Goal: Task Accomplishment & Management: Complete application form

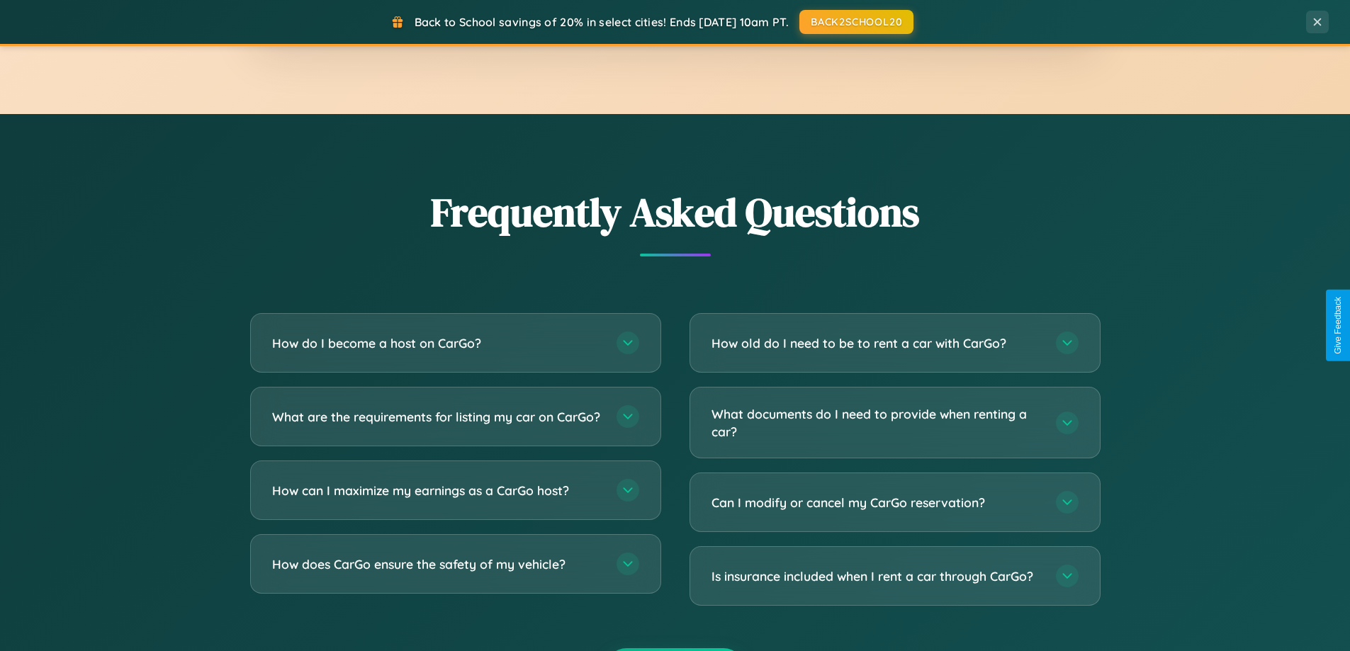
scroll to position [2726, 0]
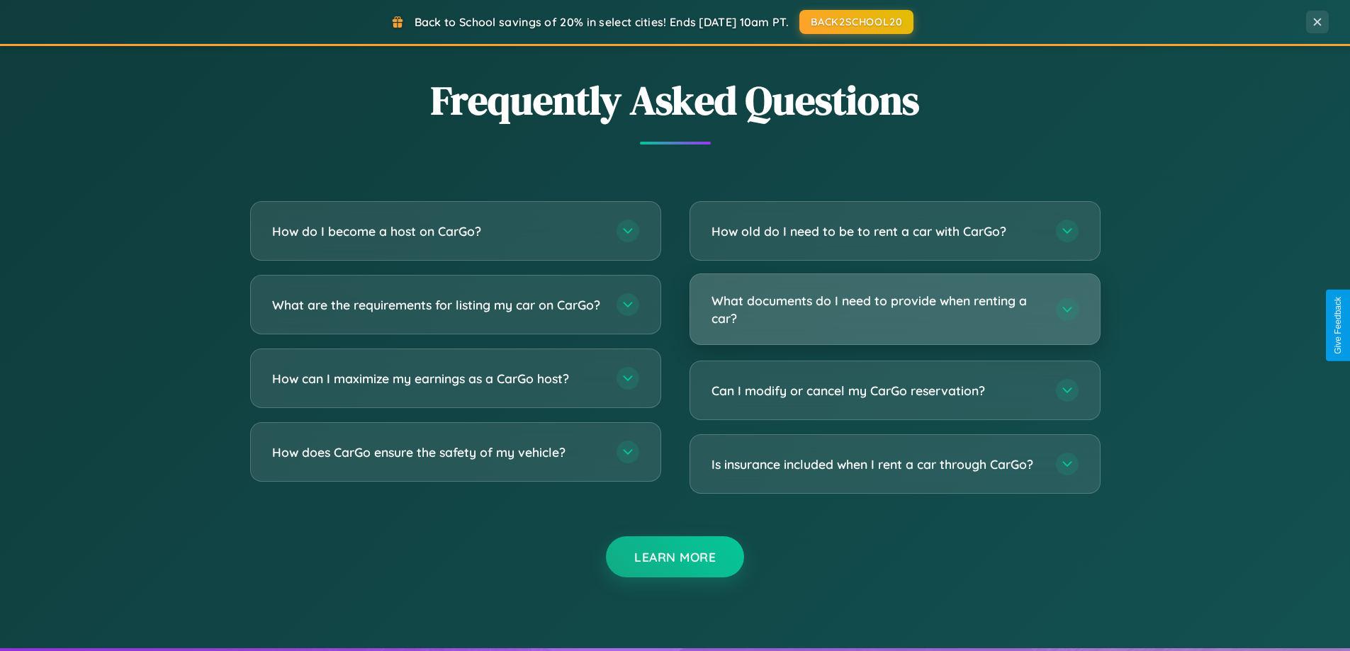
click at [894, 310] on h3 "What documents do I need to provide when renting a car?" at bounding box center [876, 309] width 330 height 35
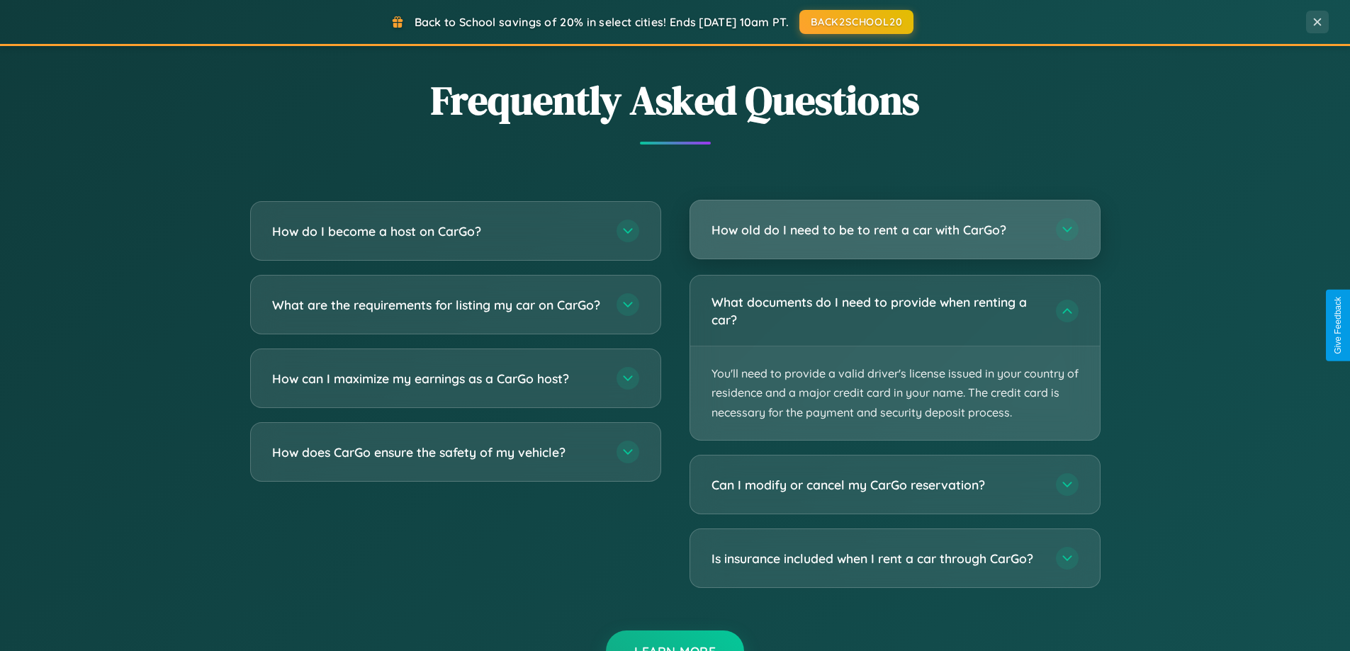
click at [894, 230] on h3 "How old do I need to be to rent a car with CarGo?" at bounding box center [876, 230] width 330 height 18
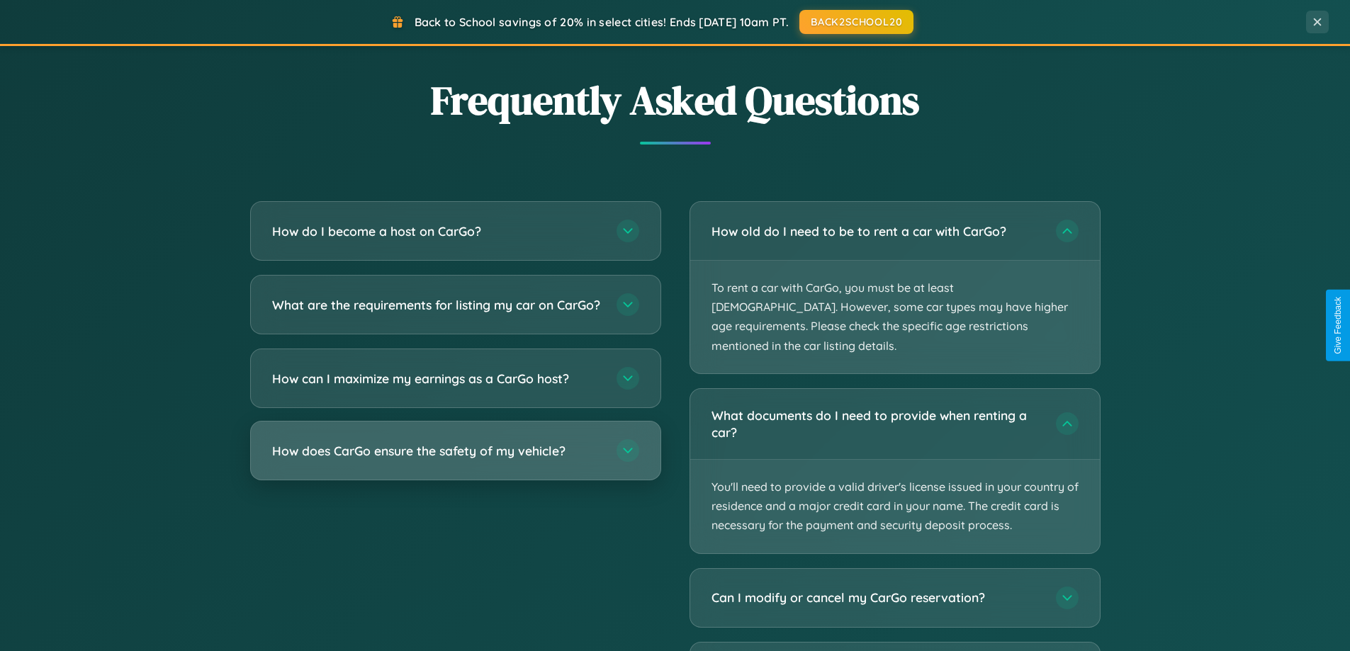
click at [455, 460] on h3 "How does CarGo ensure the safety of my vehicle?" at bounding box center [437, 451] width 330 height 18
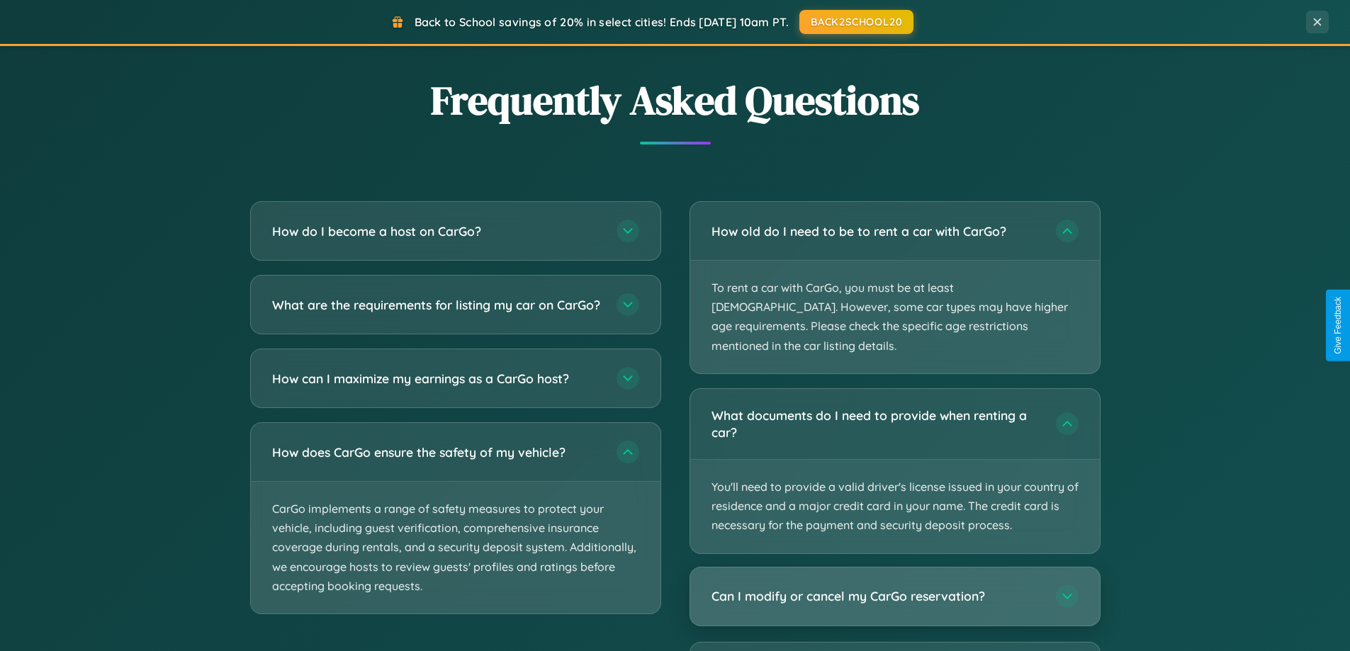
click at [894, 587] on h3 "Can I modify or cancel my CarGo reservation?" at bounding box center [876, 596] width 330 height 18
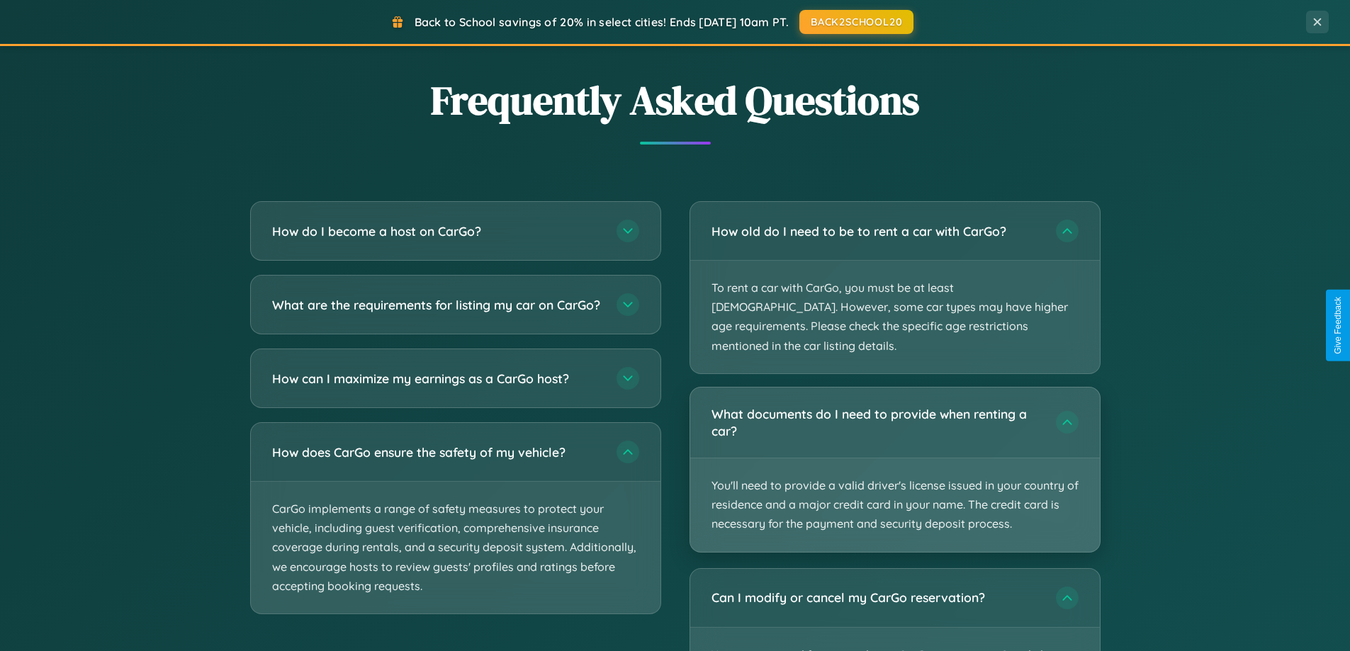
click at [894, 458] on p "You'll need to provide a valid driver's license issued in your country of resid…" at bounding box center [895, 505] width 410 height 94
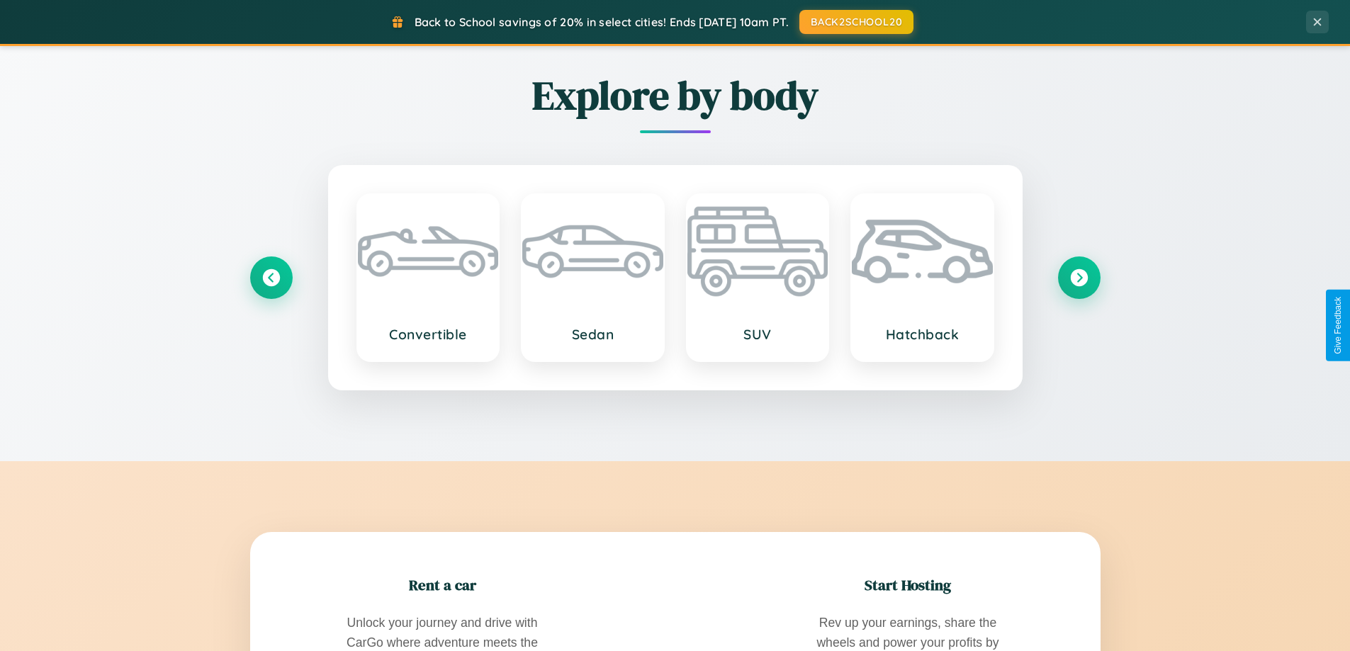
scroll to position [975, 0]
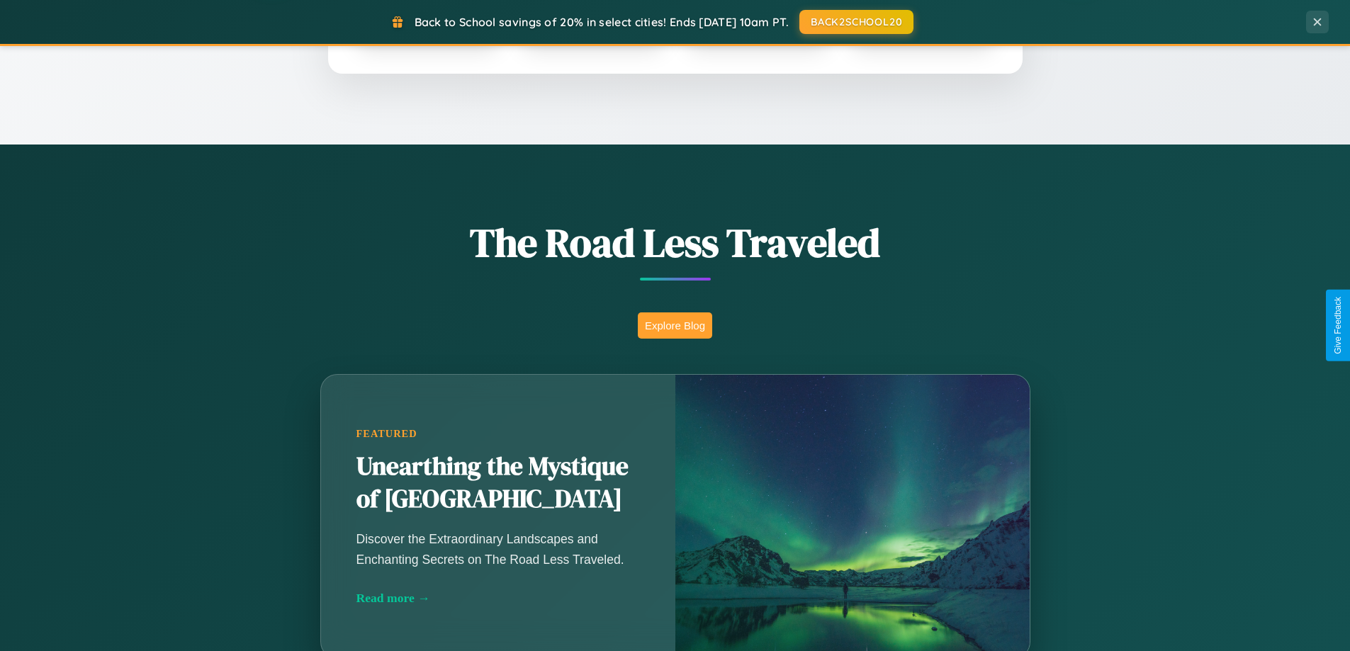
click at [675, 325] on button "Explore Blog" at bounding box center [675, 325] width 74 height 26
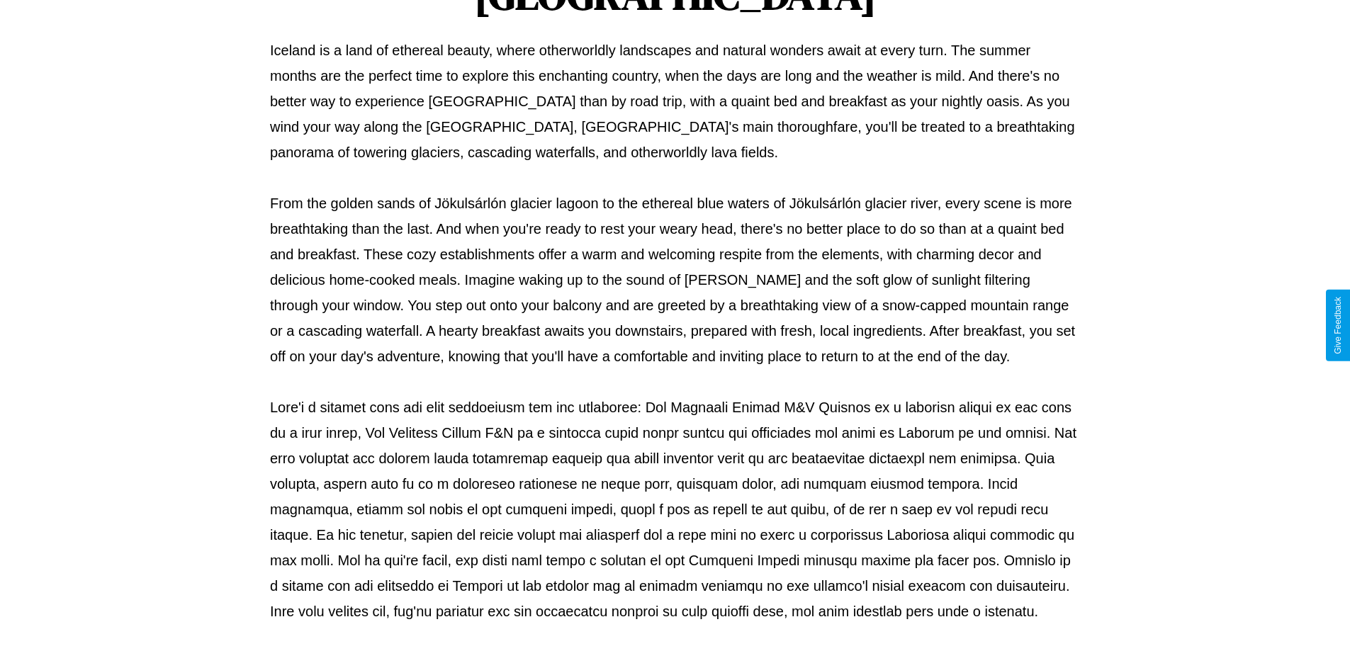
scroll to position [458, 0]
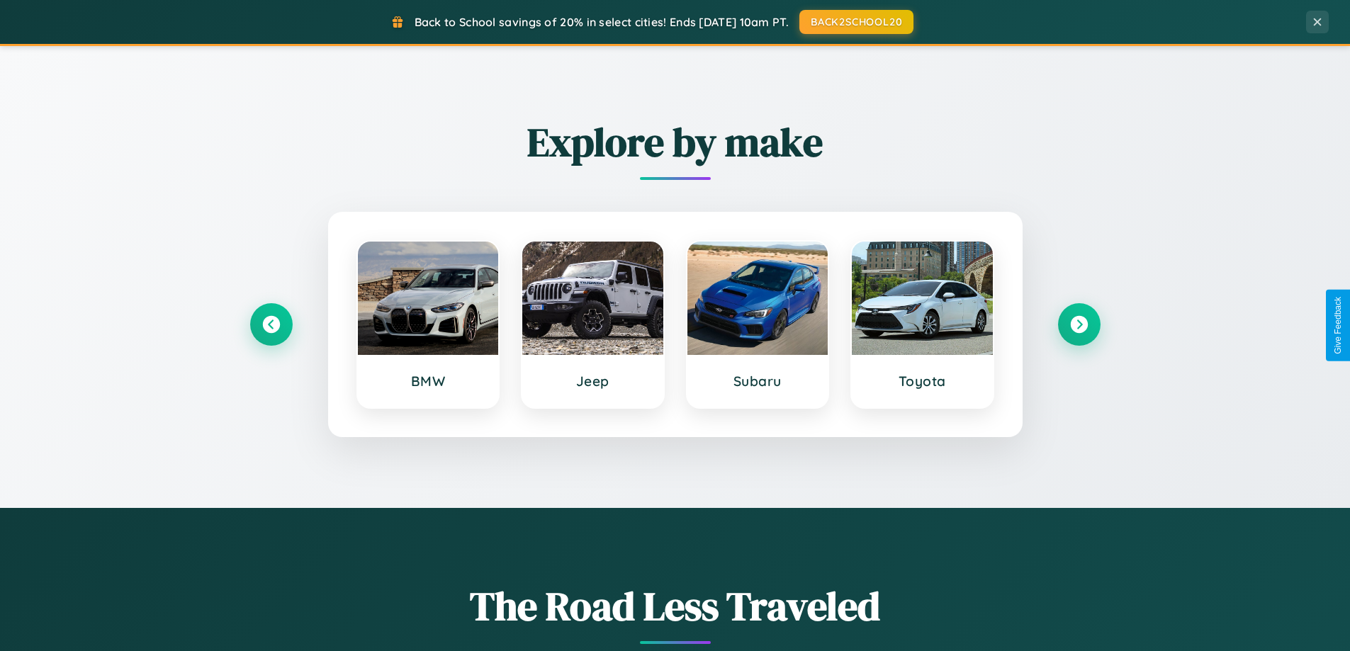
scroll to position [611, 0]
click at [271, 325] on icon at bounding box center [270, 325] width 19 height 19
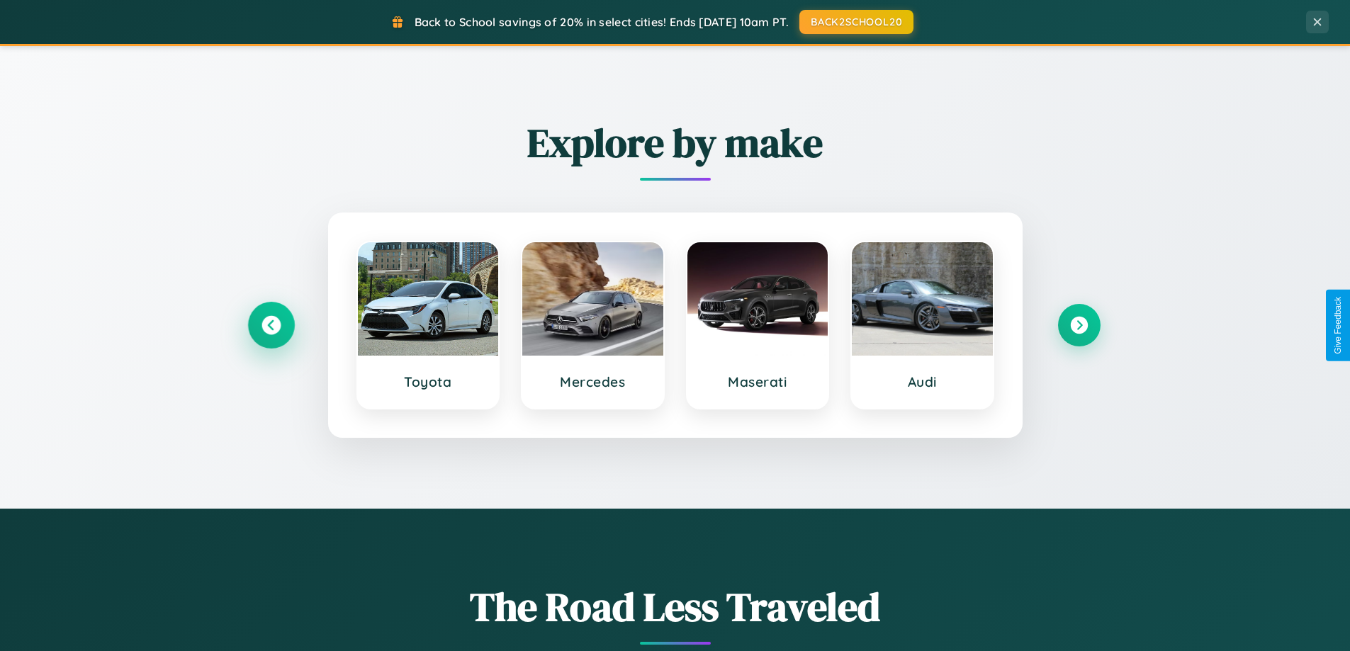
click at [271, 325] on icon at bounding box center [270, 325] width 19 height 19
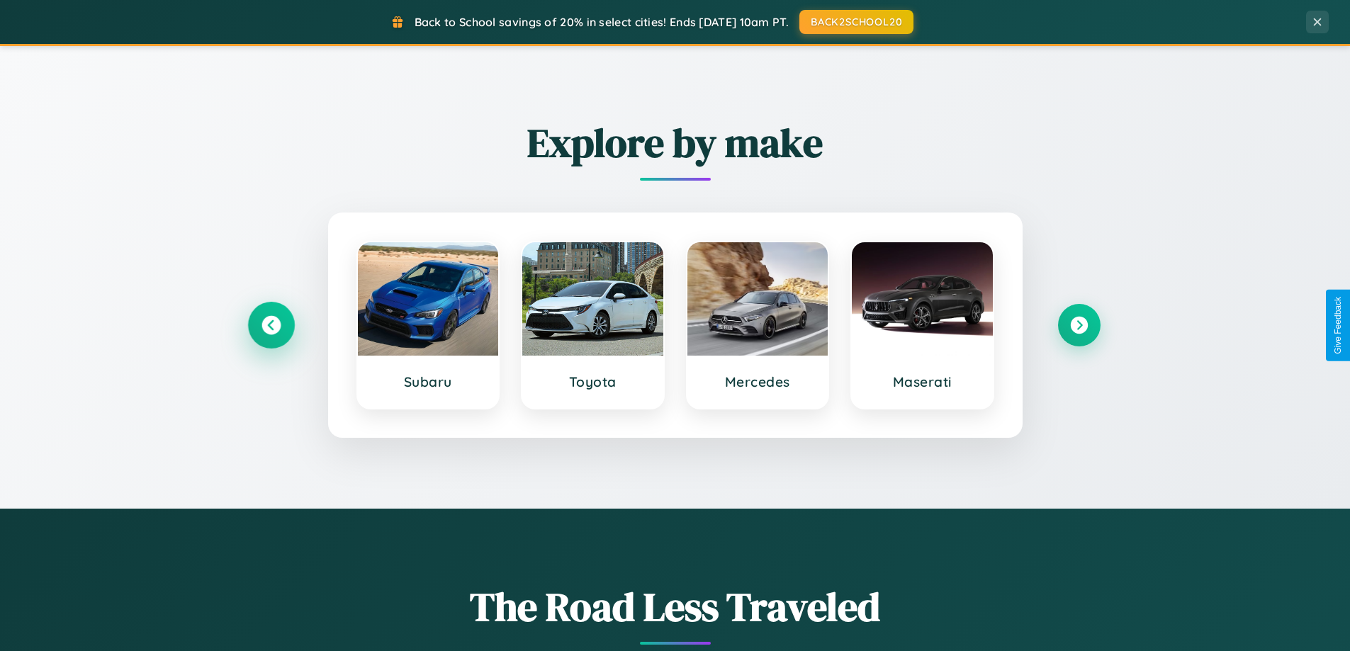
click at [271, 325] on icon at bounding box center [270, 325] width 19 height 19
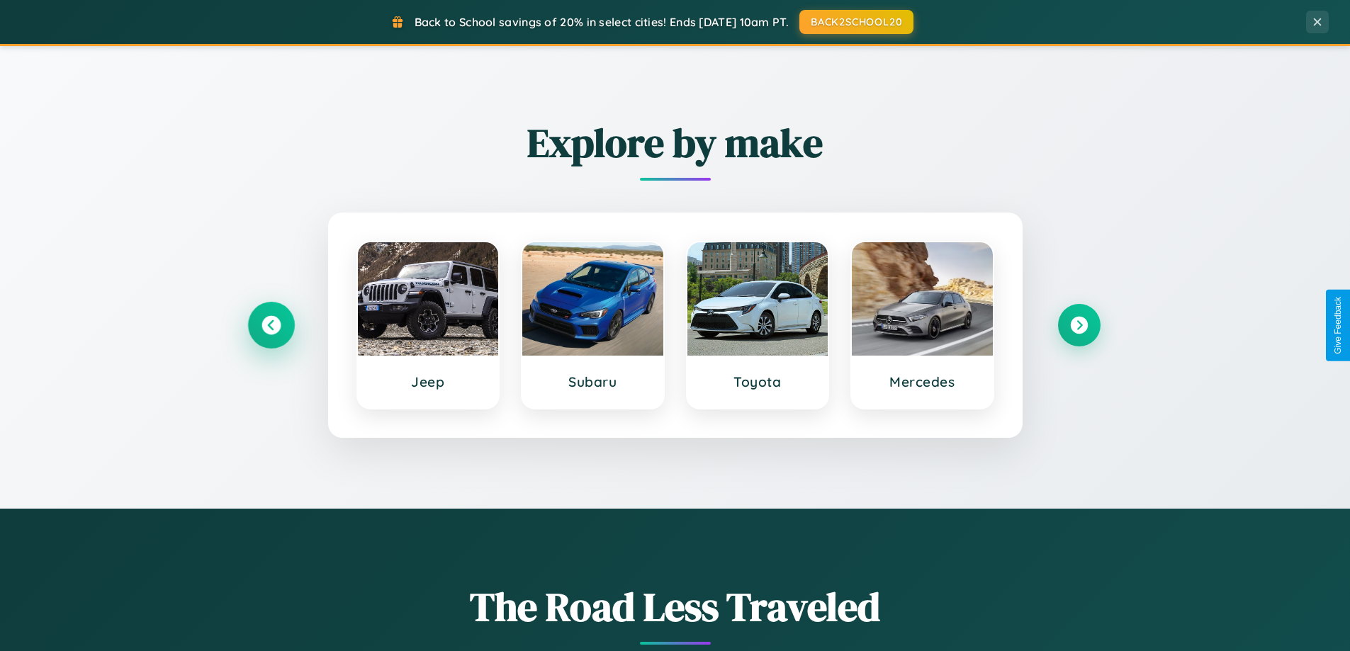
click at [271, 325] on icon at bounding box center [270, 325] width 19 height 19
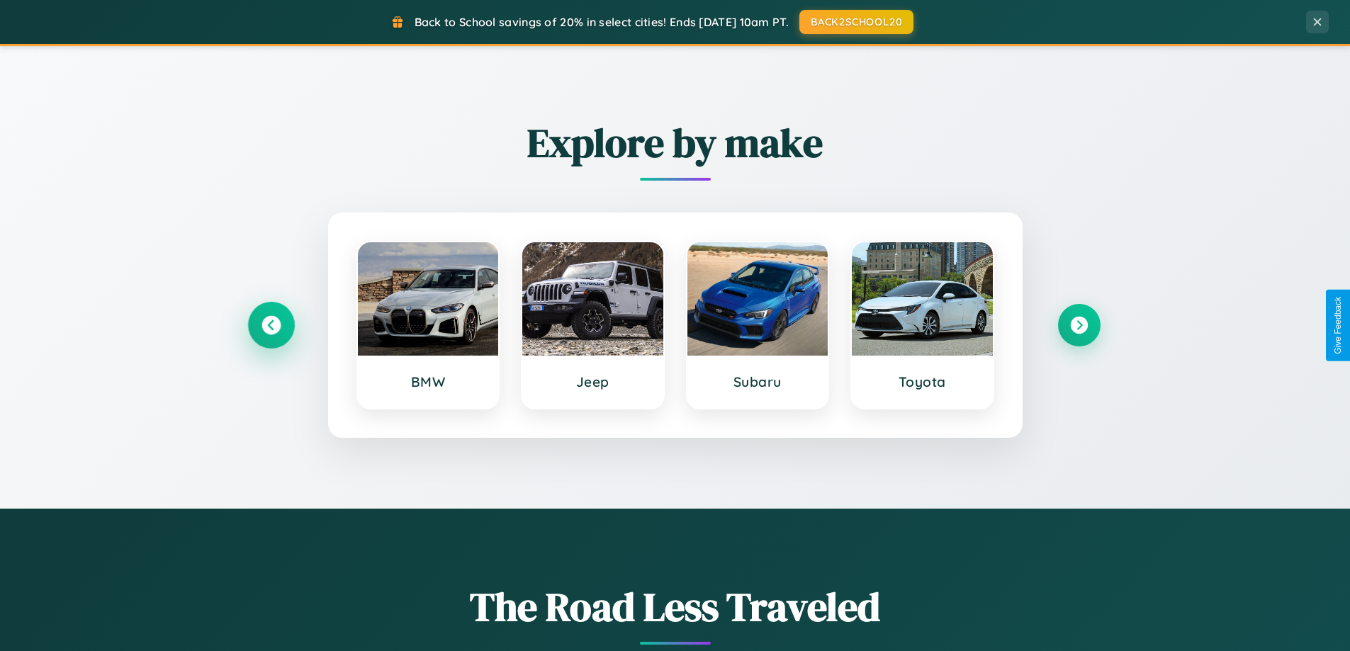
click at [271, 325] on icon at bounding box center [270, 325] width 19 height 19
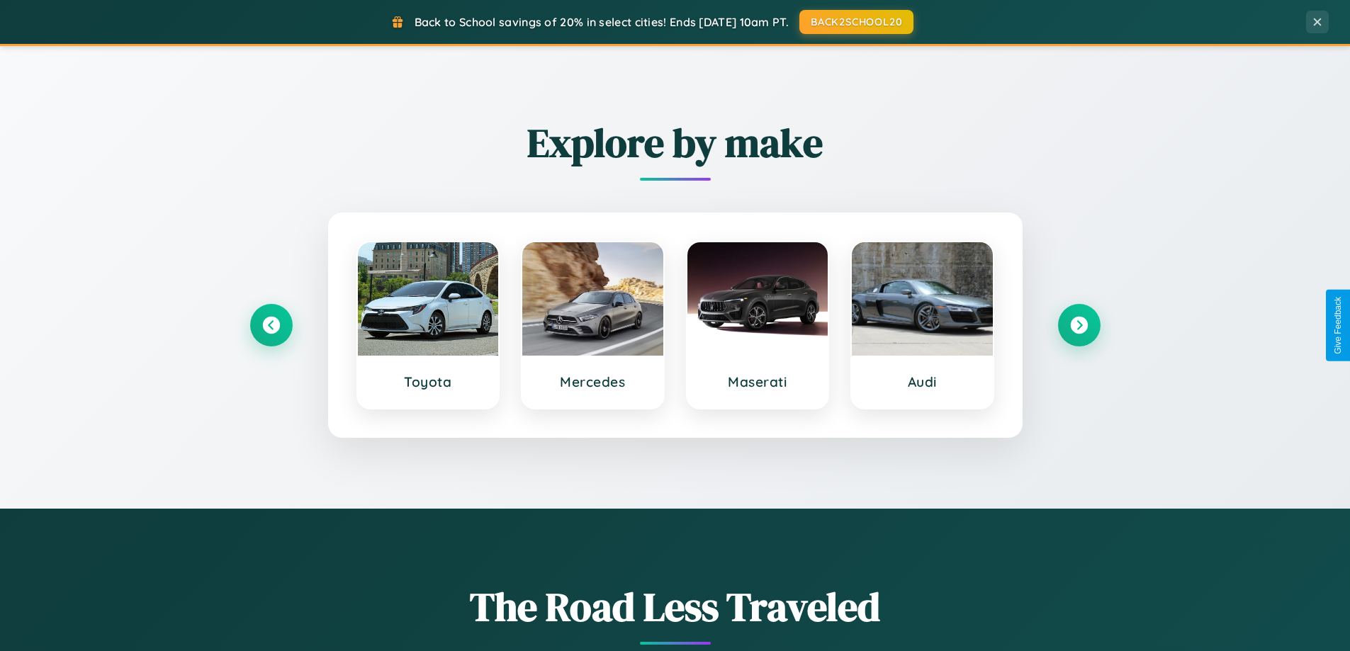
scroll to position [0, 0]
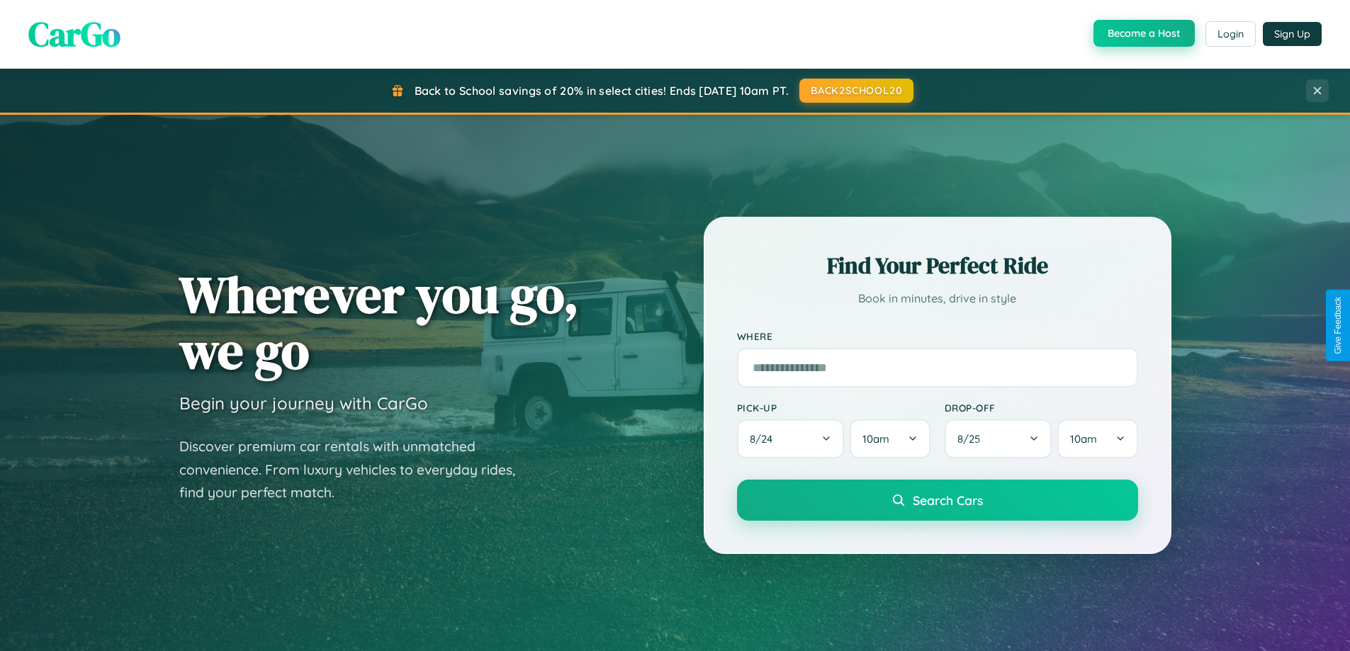
click at [1142, 34] on button "Become a Host" at bounding box center [1143, 33] width 101 height 27
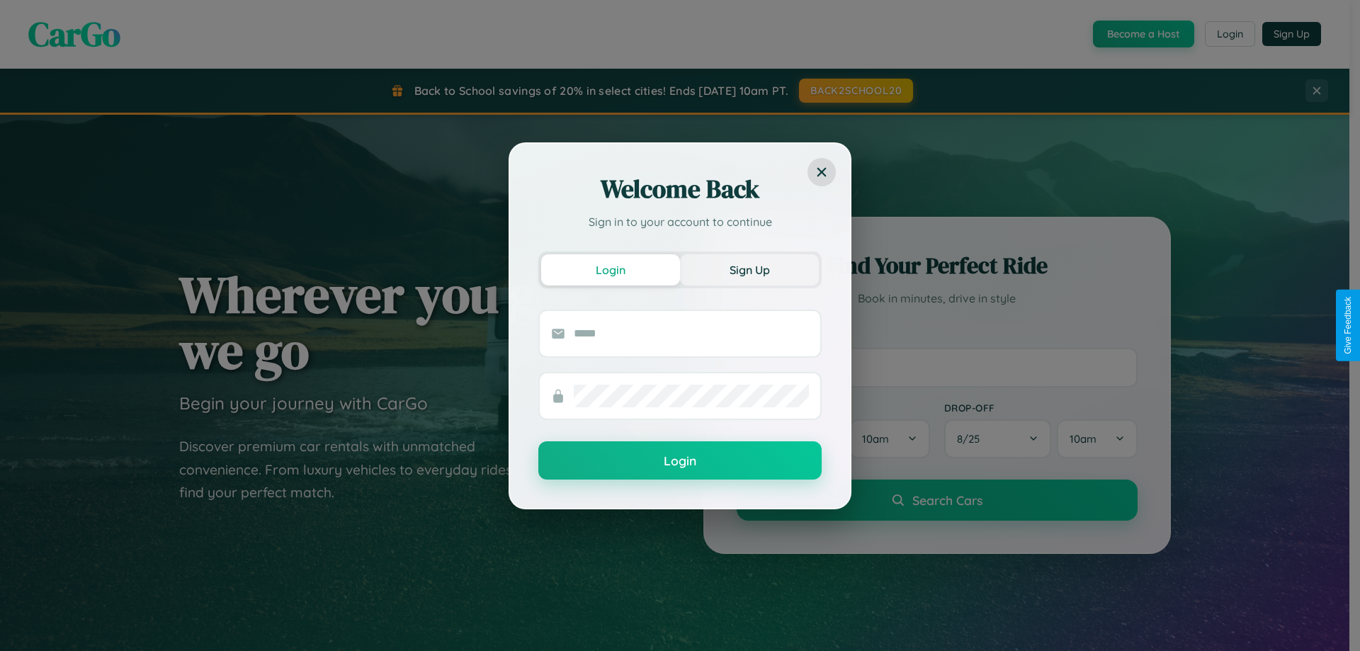
click at [750, 269] on button "Sign Up" at bounding box center [749, 269] width 139 height 31
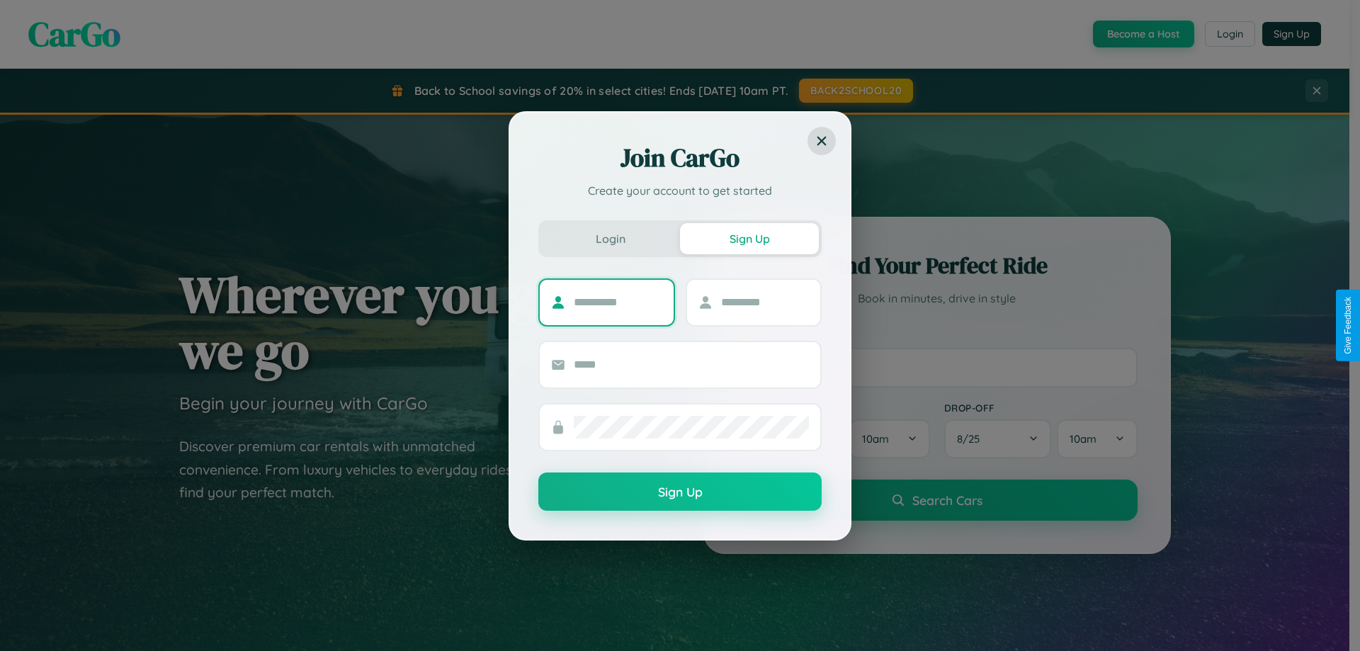
click at [618, 302] on input "text" at bounding box center [618, 302] width 89 height 23
type input "*******"
click at [765, 302] on input "text" at bounding box center [765, 302] width 89 height 23
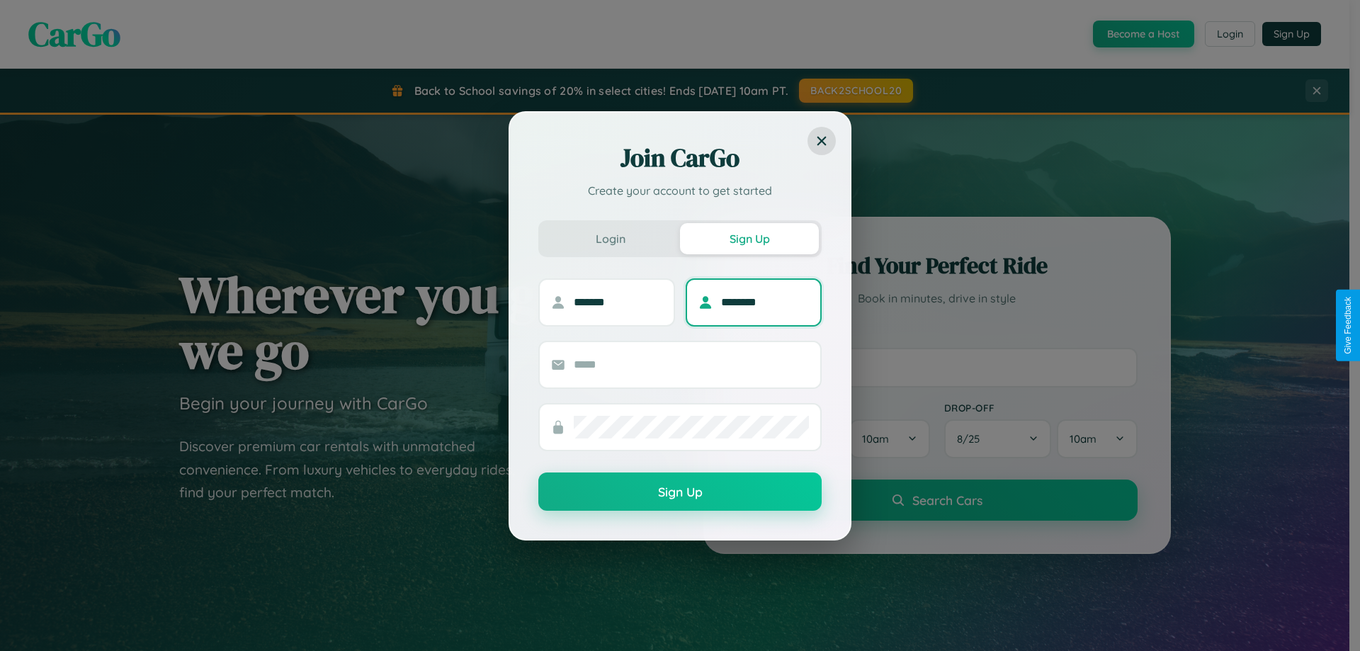
type input "********"
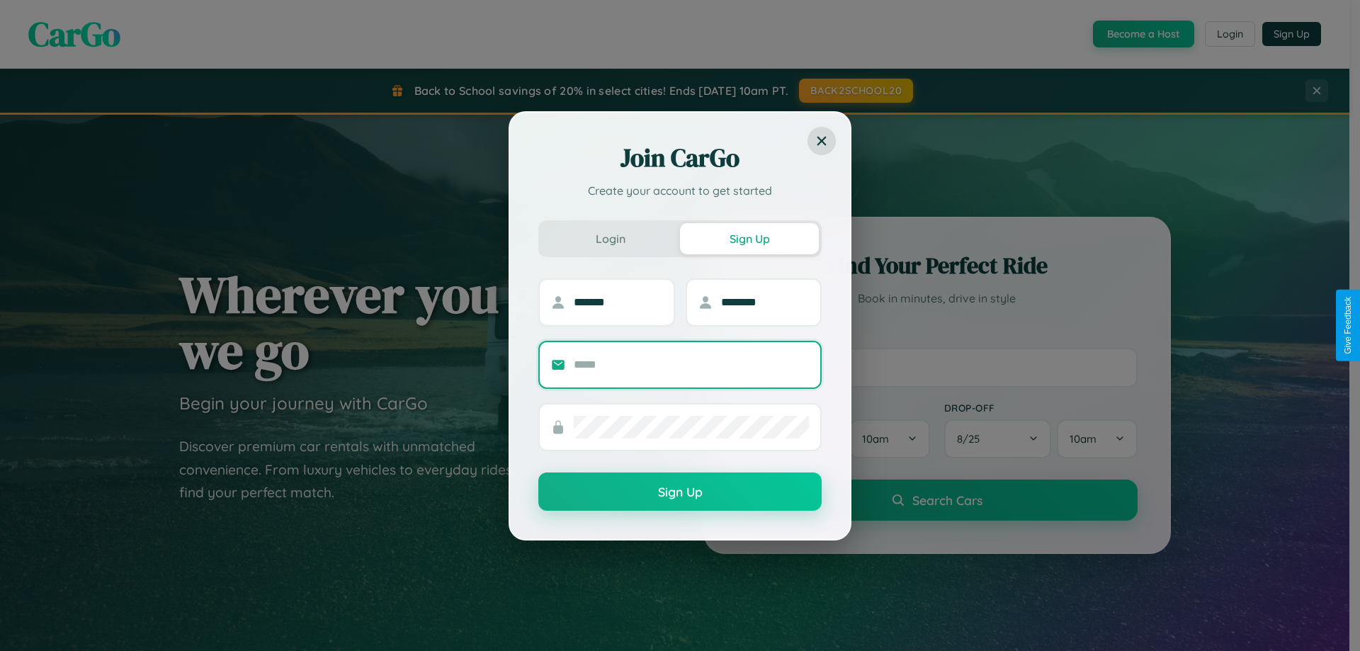
click at [692, 364] on input "text" at bounding box center [691, 365] width 235 height 23
type input "**********"
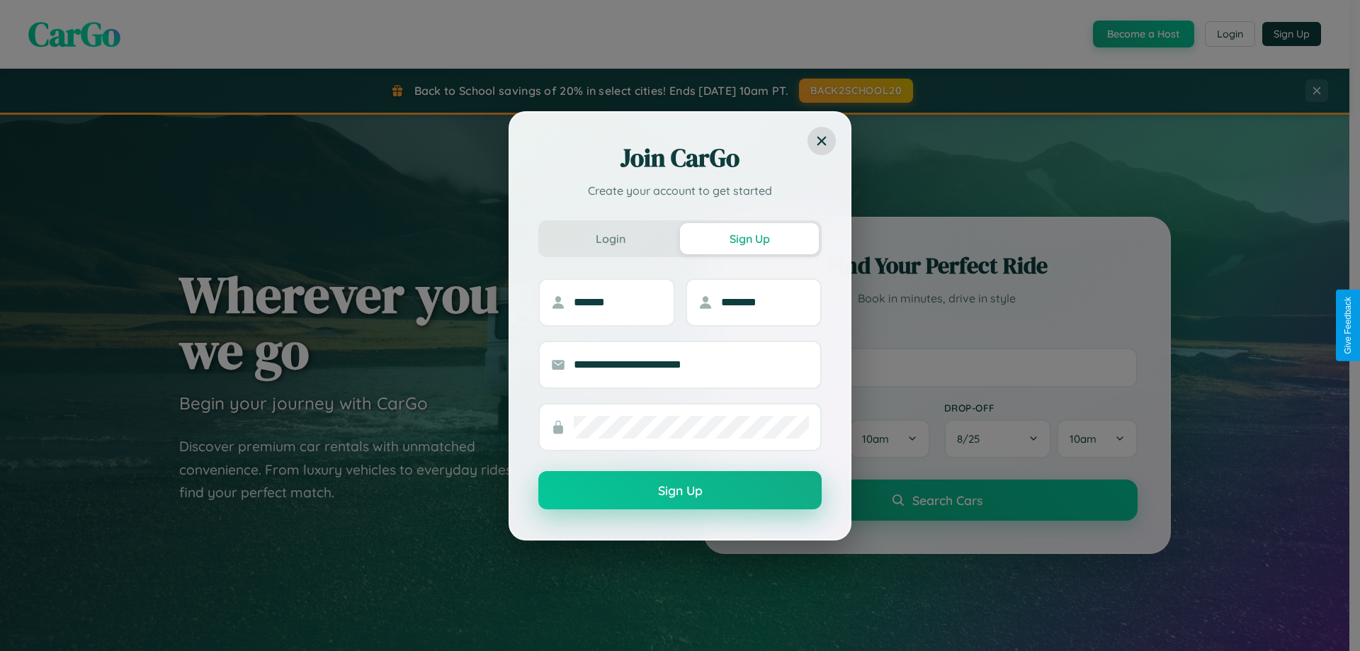
click at [680, 491] on button "Sign Up" at bounding box center [679, 490] width 283 height 38
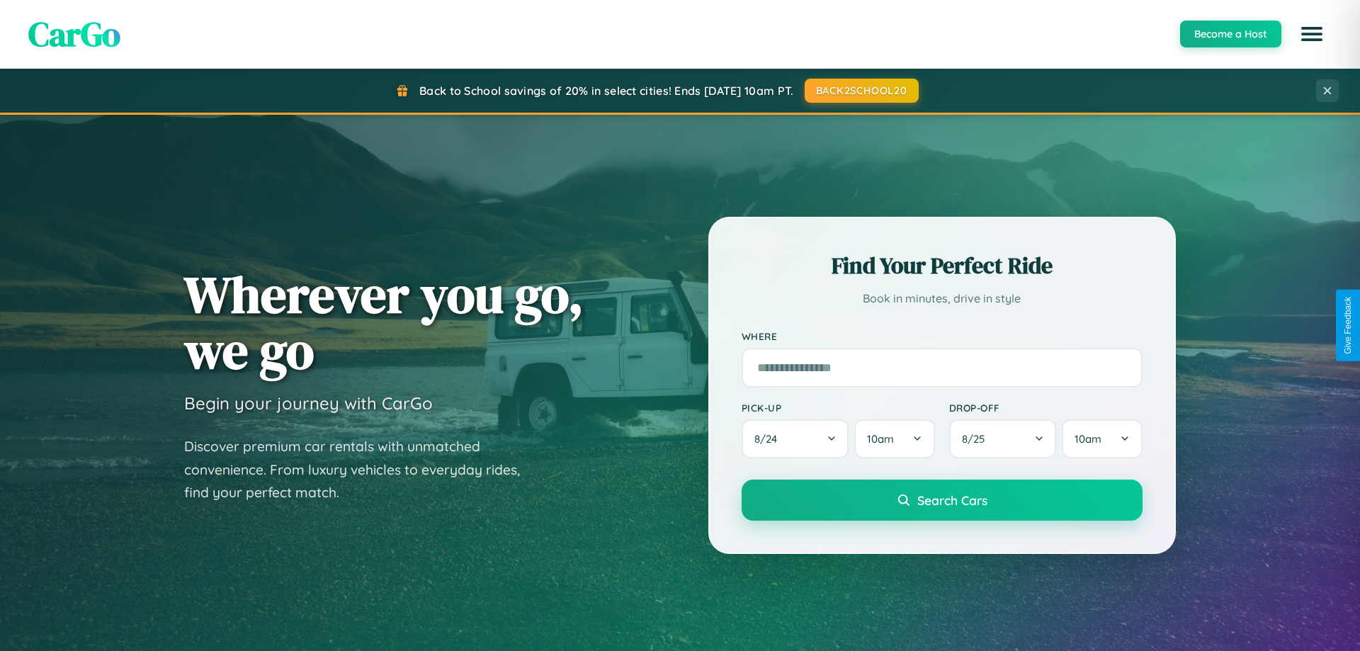
click at [1142, 34] on div "CarGo Become a Host [PERSON_NAME] [PERSON_NAME][EMAIL_ADDRESS][DOMAIN_NAME] Acc…" at bounding box center [680, 34] width 1360 height 47
